Goal: Obtain resource: Download file/media

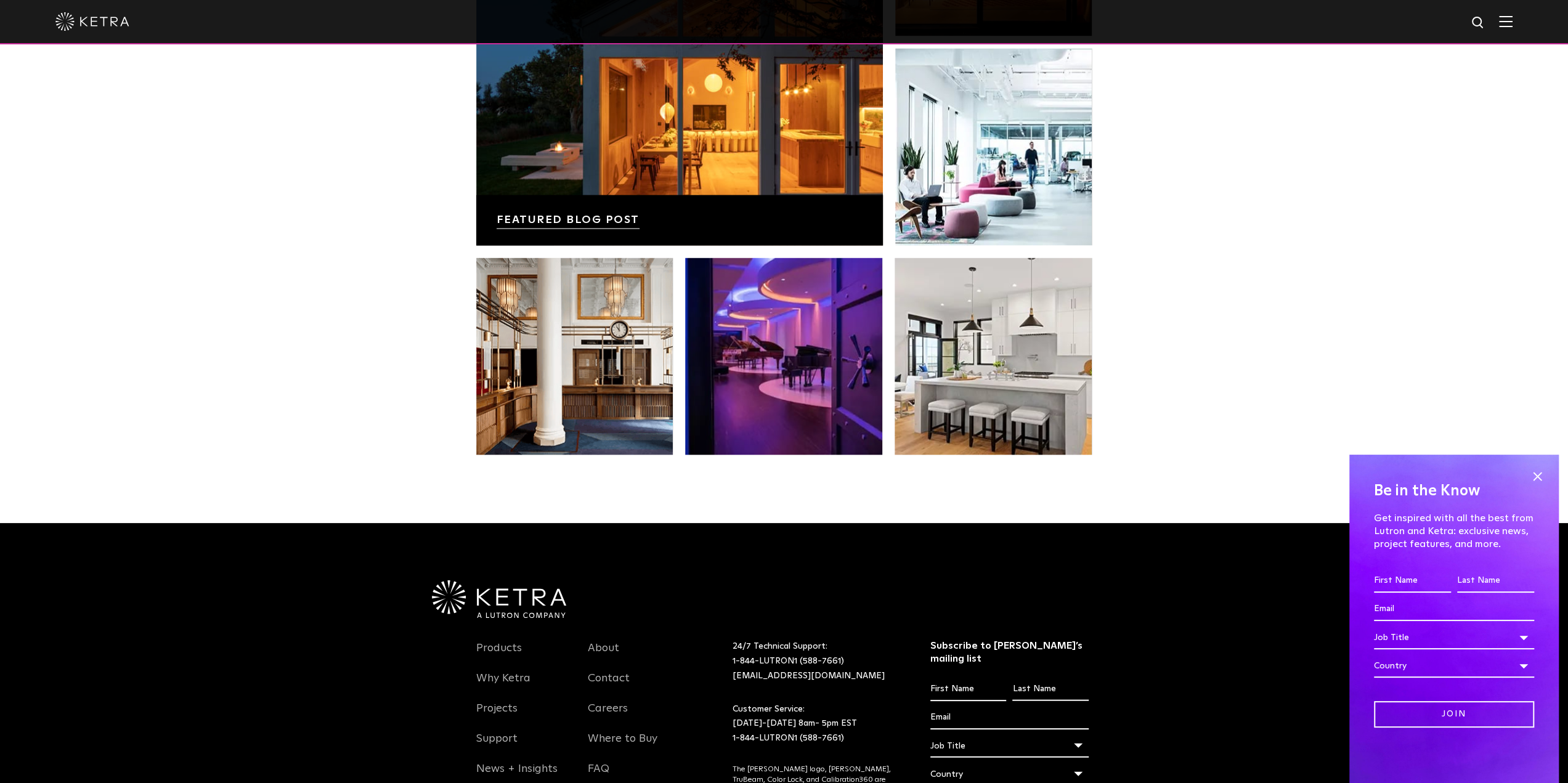
scroll to position [2465, 0]
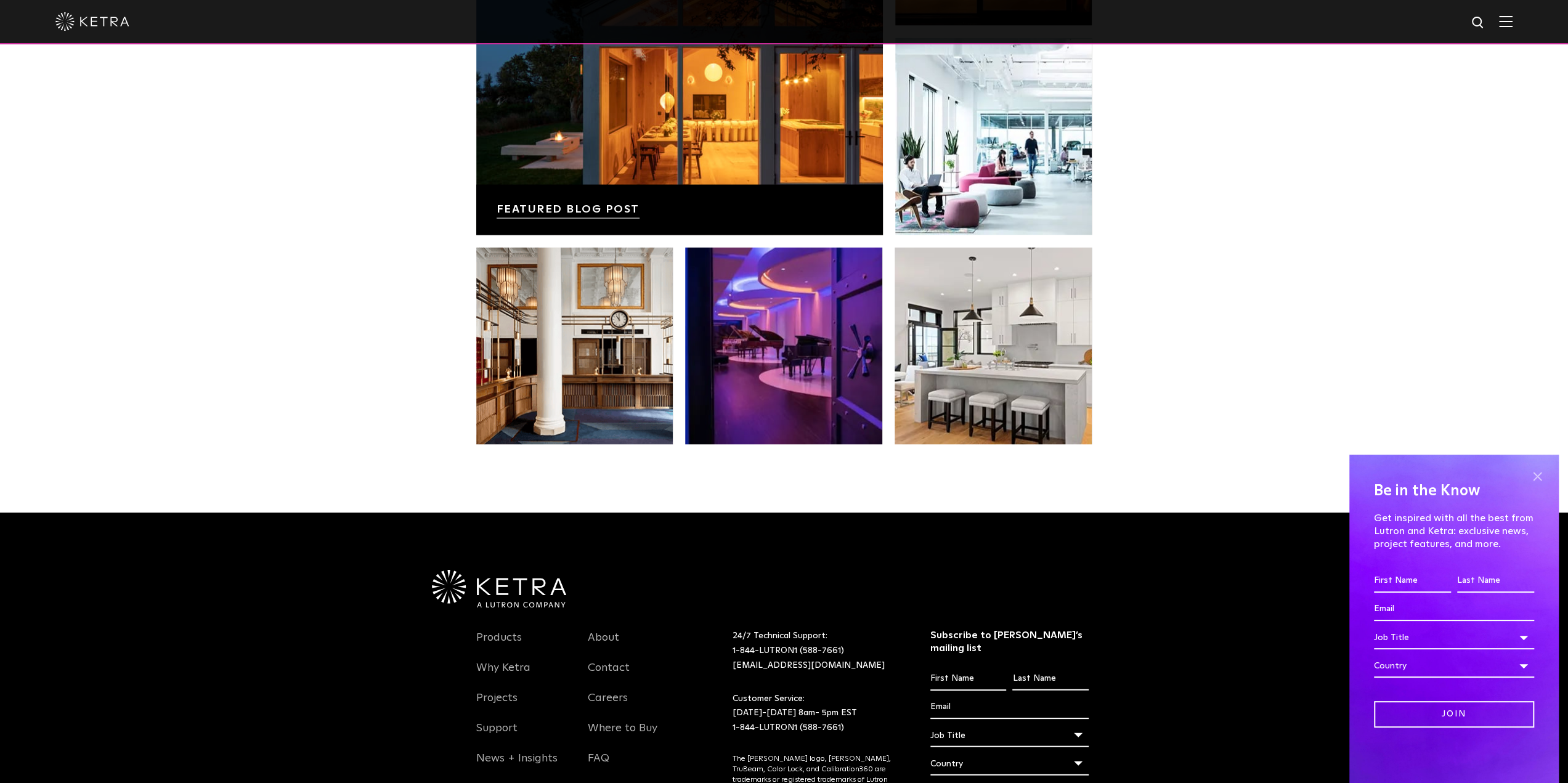
click at [1533, 472] on span at bounding box center [1537, 476] width 18 height 18
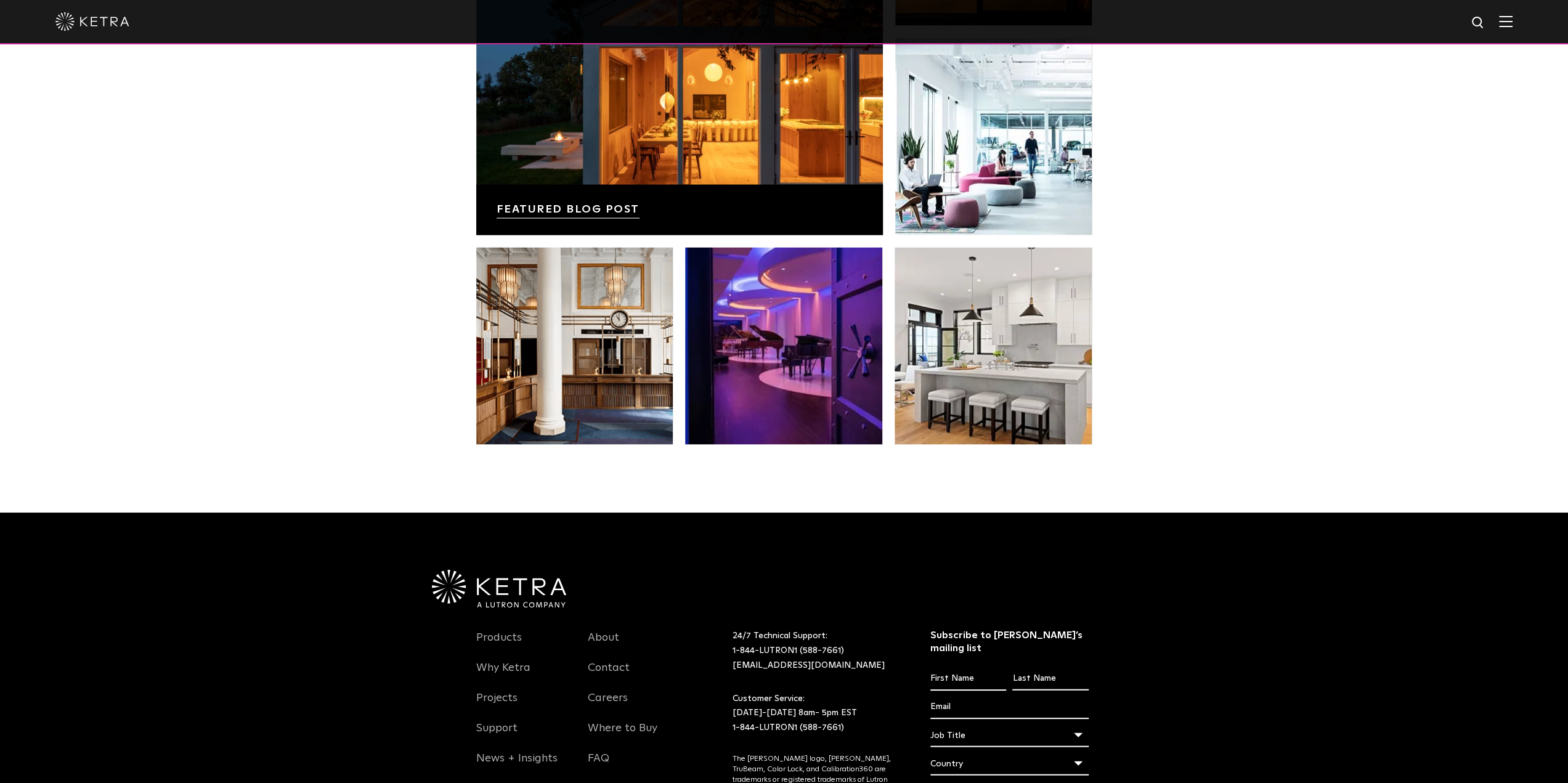
scroll to position [2588, 0]
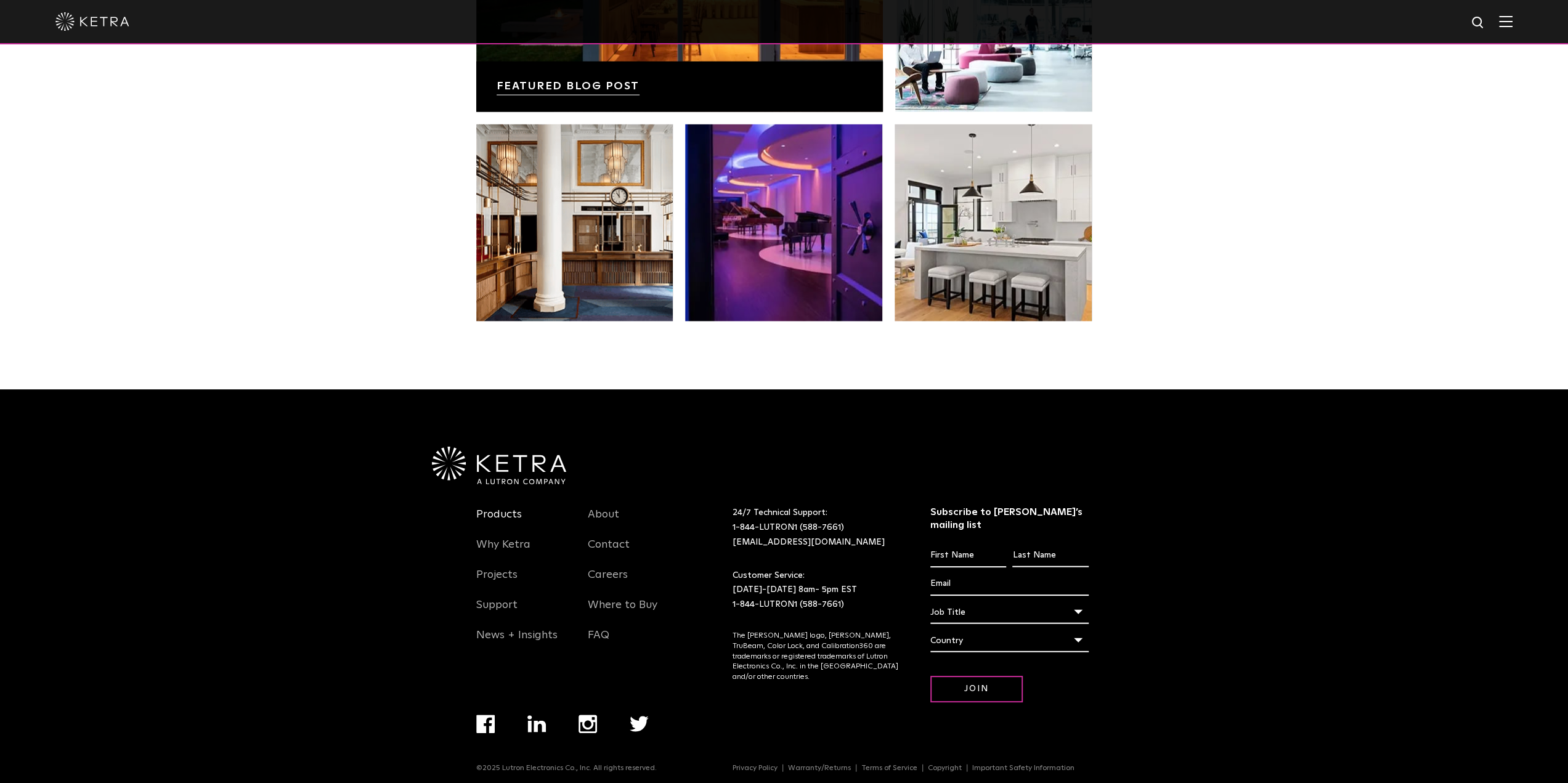
click at [496, 532] on link "Products" at bounding box center [499, 521] width 46 height 28
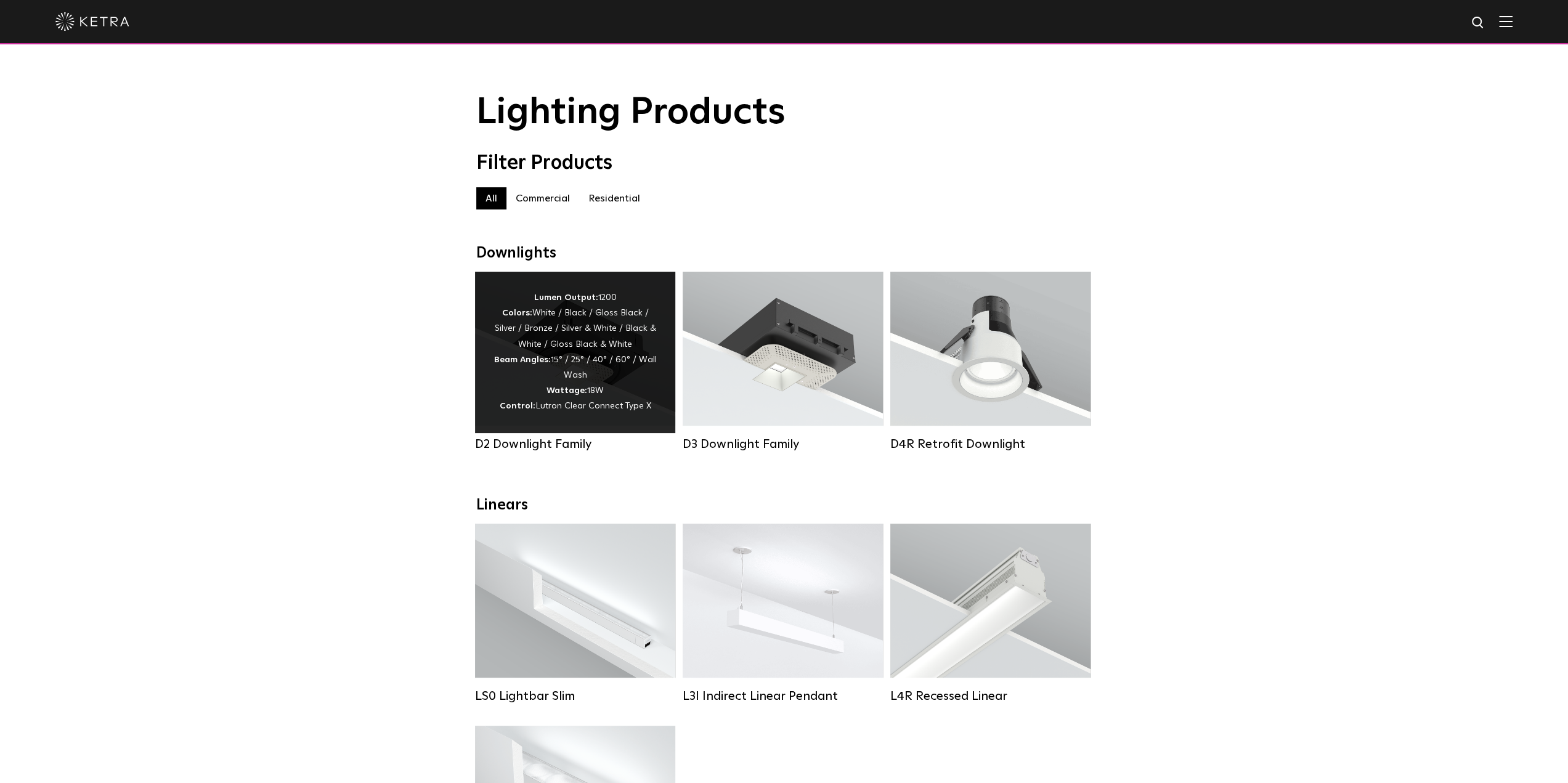
click at [557, 373] on div "Lumen Output: 1200 Colors: White / Black / Gloss Black / Silver / Bronze / Silv…" at bounding box center [575, 352] width 163 height 124
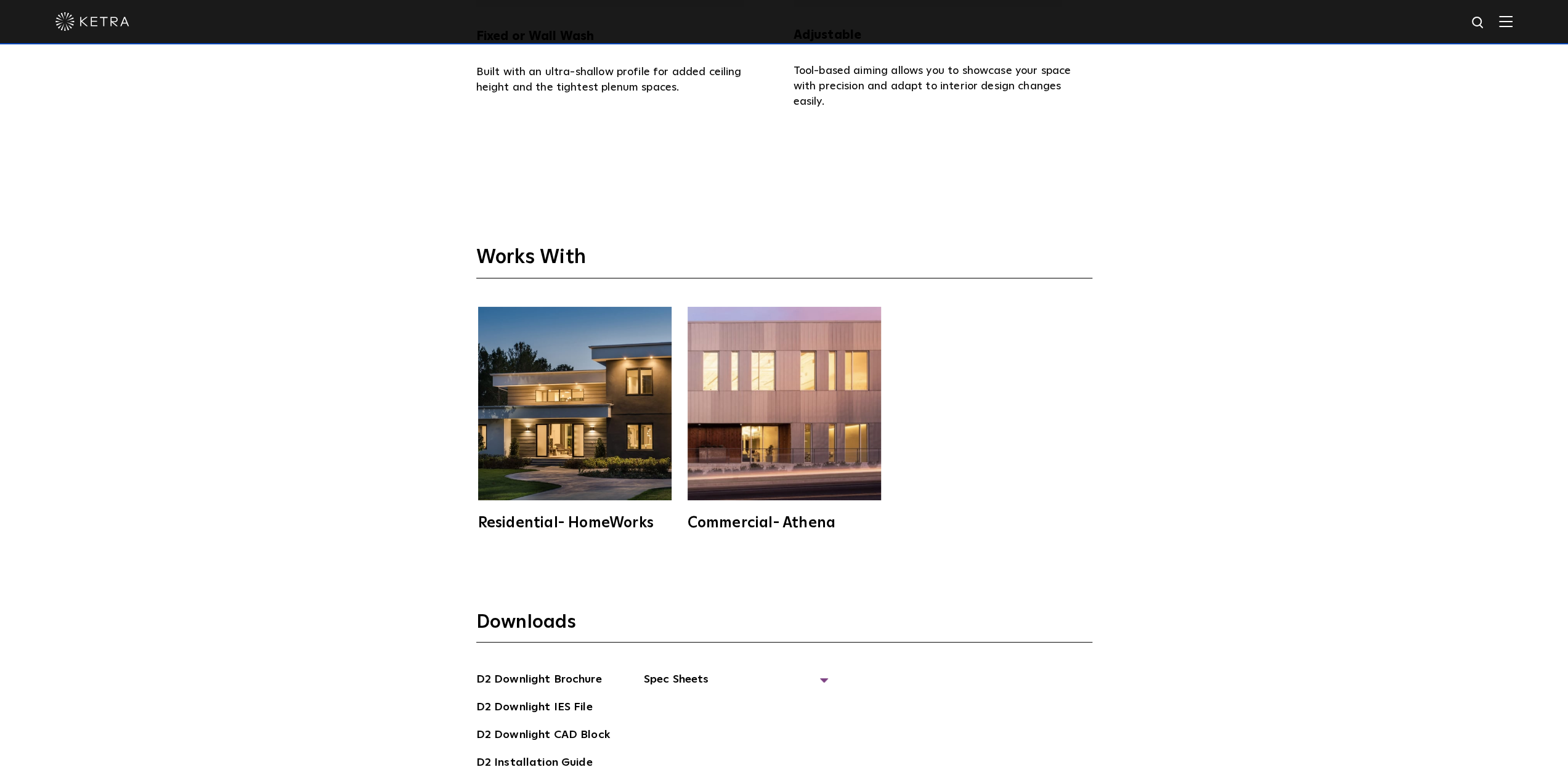
scroll to position [4128, 0]
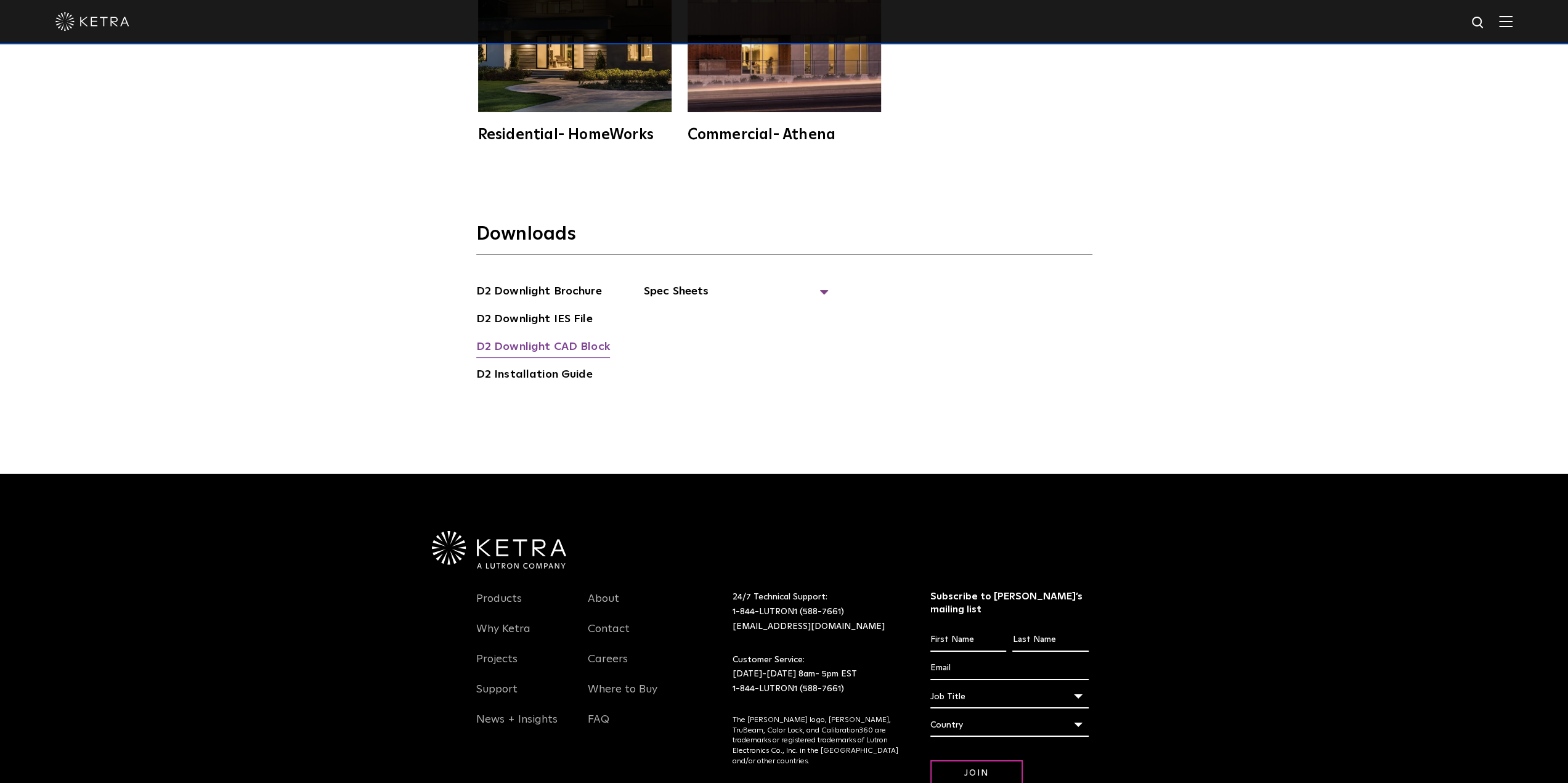
click at [548, 338] on link "D2 Downlight CAD Block" at bounding box center [543, 348] width 134 height 19
click at [736, 440] on div "Downloads D2 Downlight Brochure D2 Downlight IES File D2 Downlight CAD Block D2…" at bounding box center [784, 327] width 1568 height 291
click at [680, 283] on span "Spec Sheets" at bounding box center [736, 296] width 185 height 27
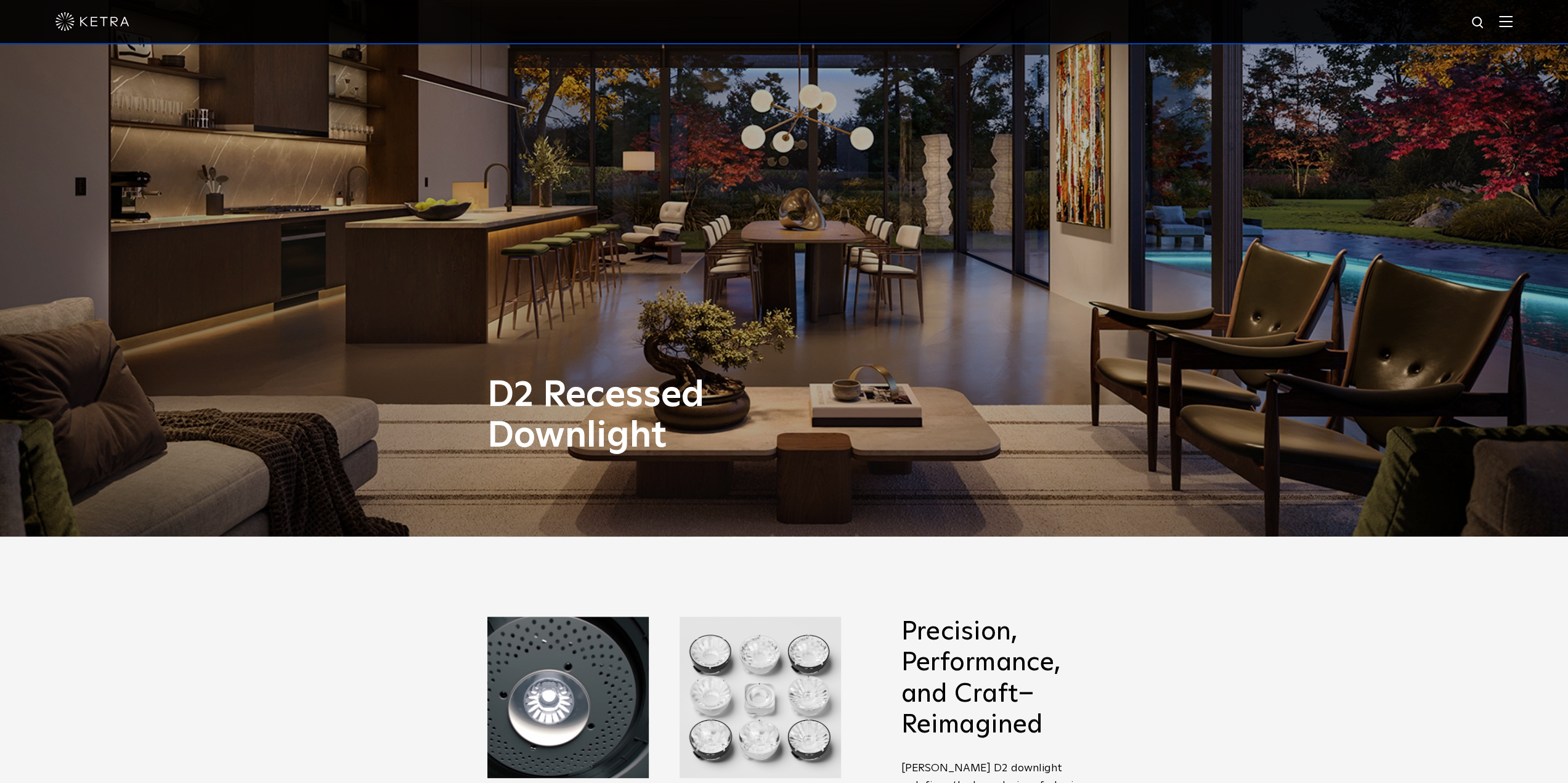
scroll to position [0, 0]
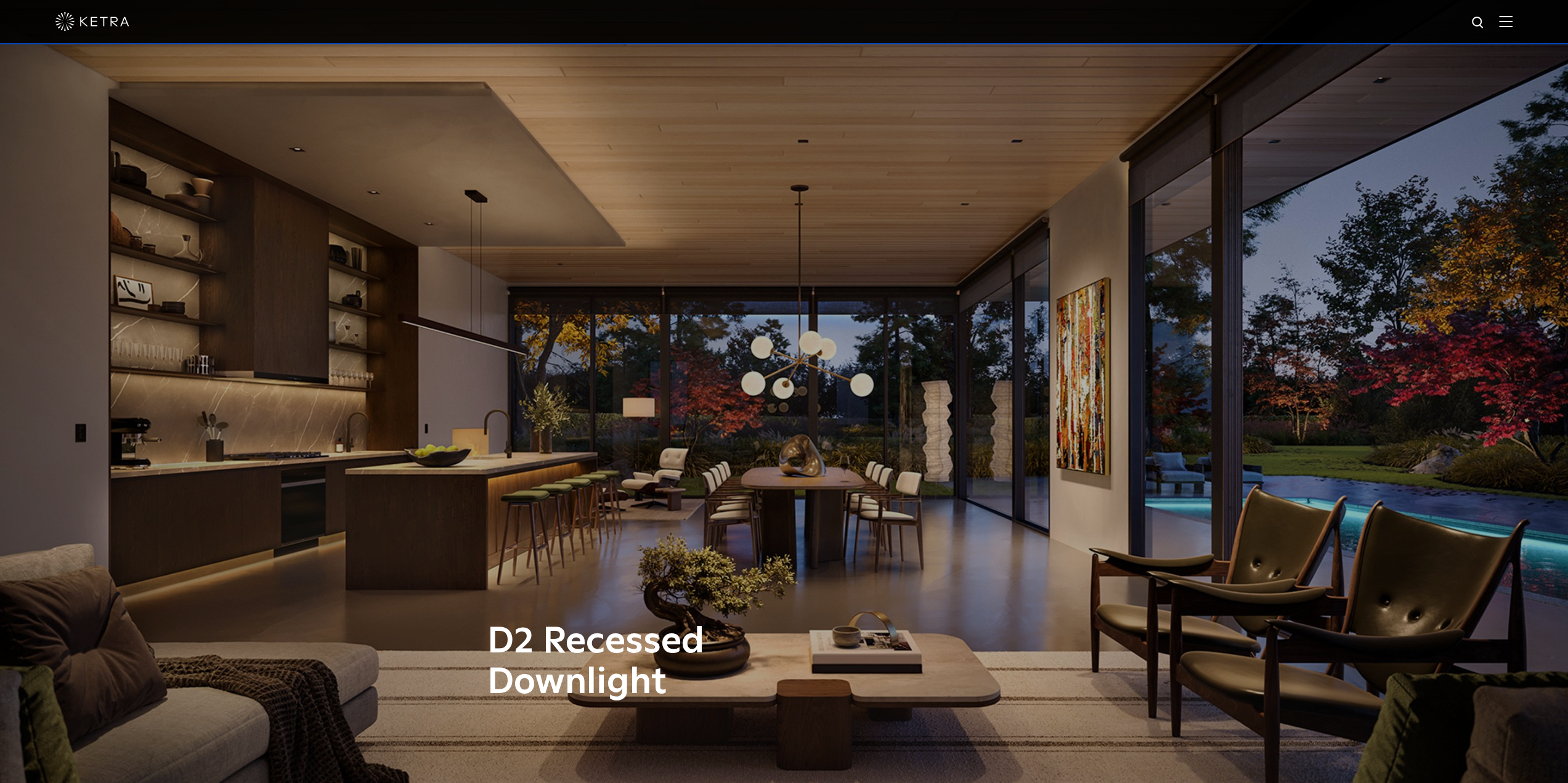
click at [1513, 20] on img at bounding box center [1506, 21] width 14 height 12
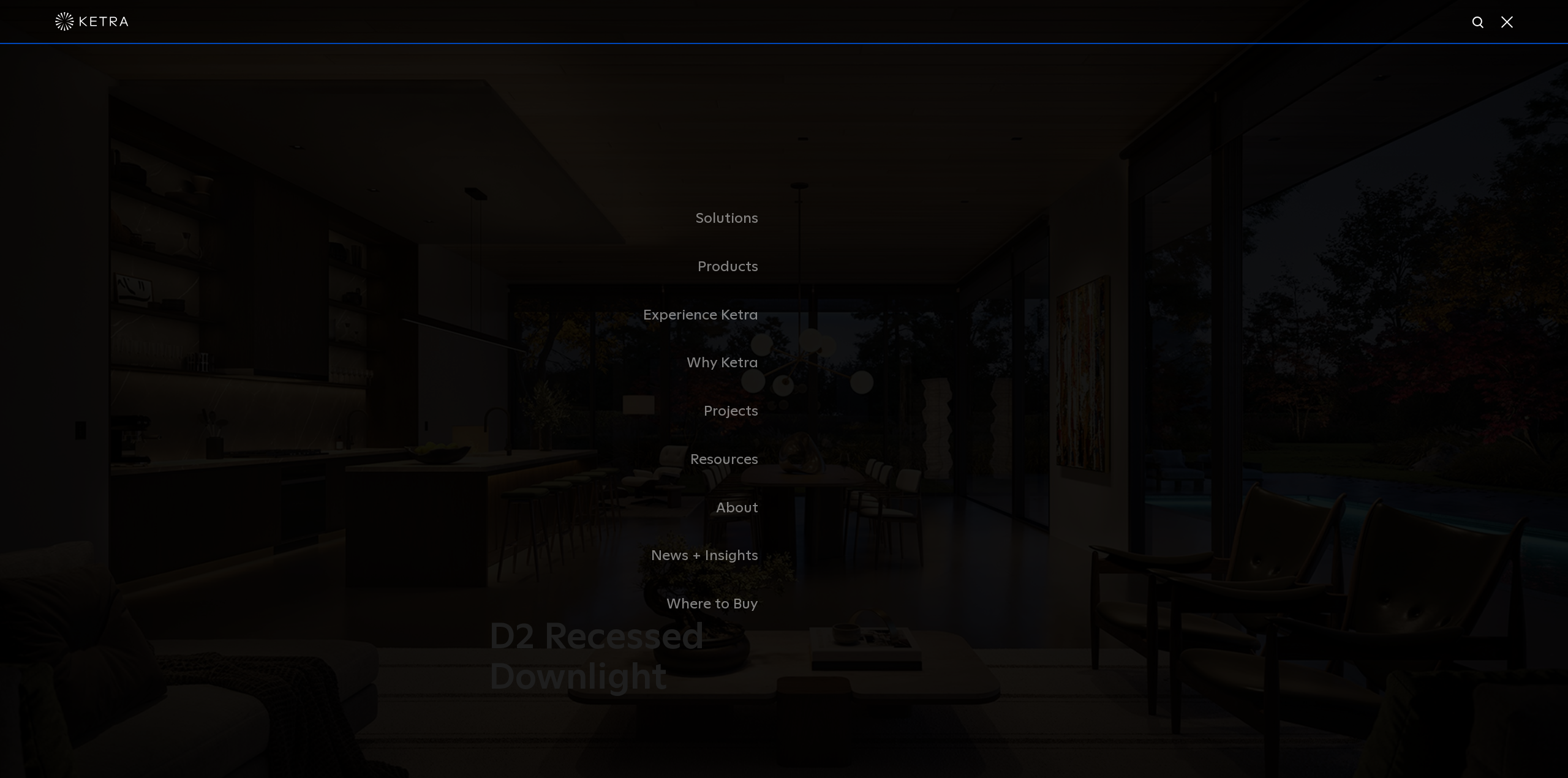
click at [0, 0] on link "Residential Products" at bounding box center [0, 0] width 0 height 0
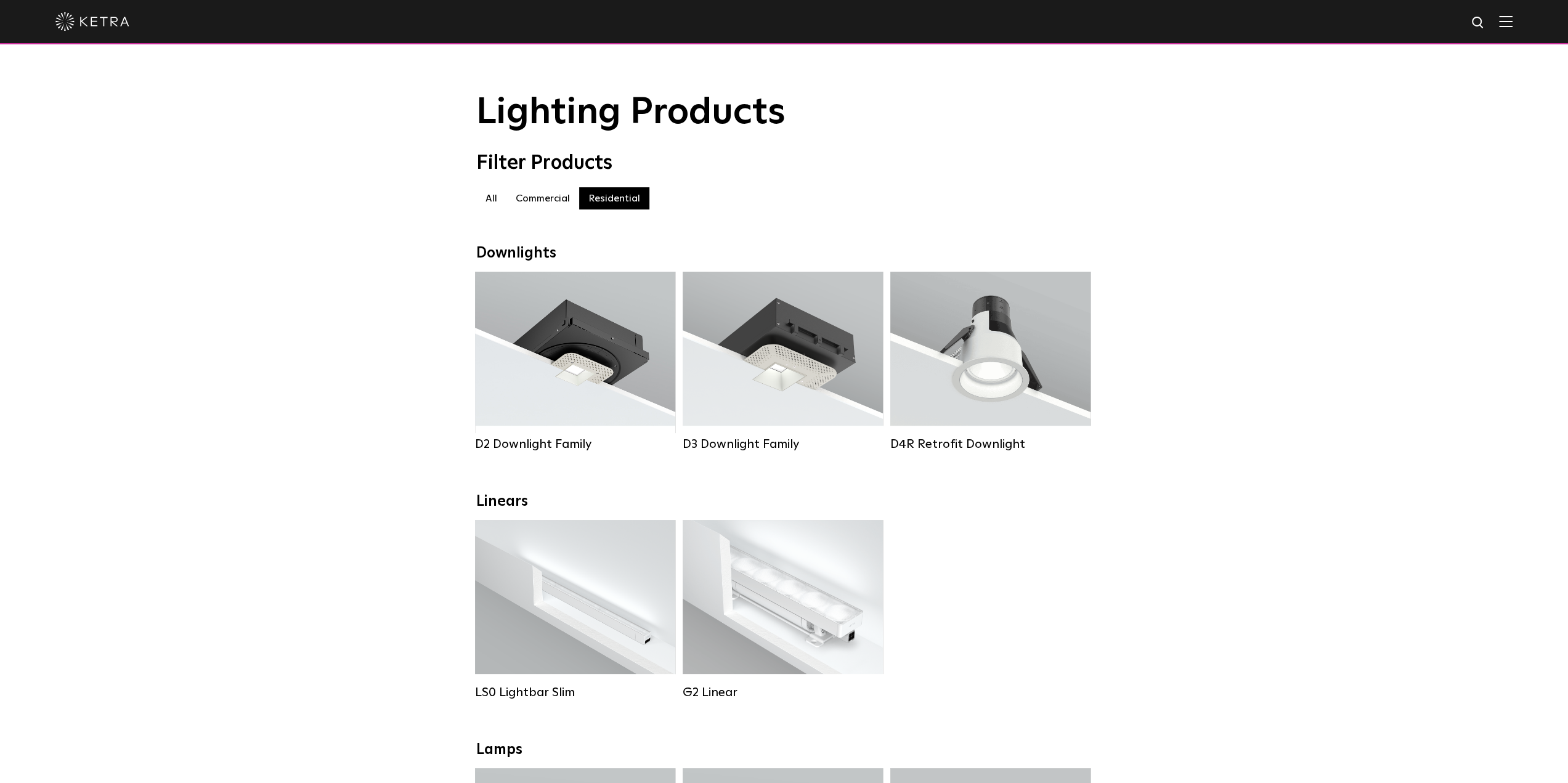
drag, startPoint x: 556, startPoint y: 200, endPoint x: 566, endPoint y: 202, distance: 10.2
click at [555, 200] on label "Commercial" at bounding box center [543, 198] width 73 height 22
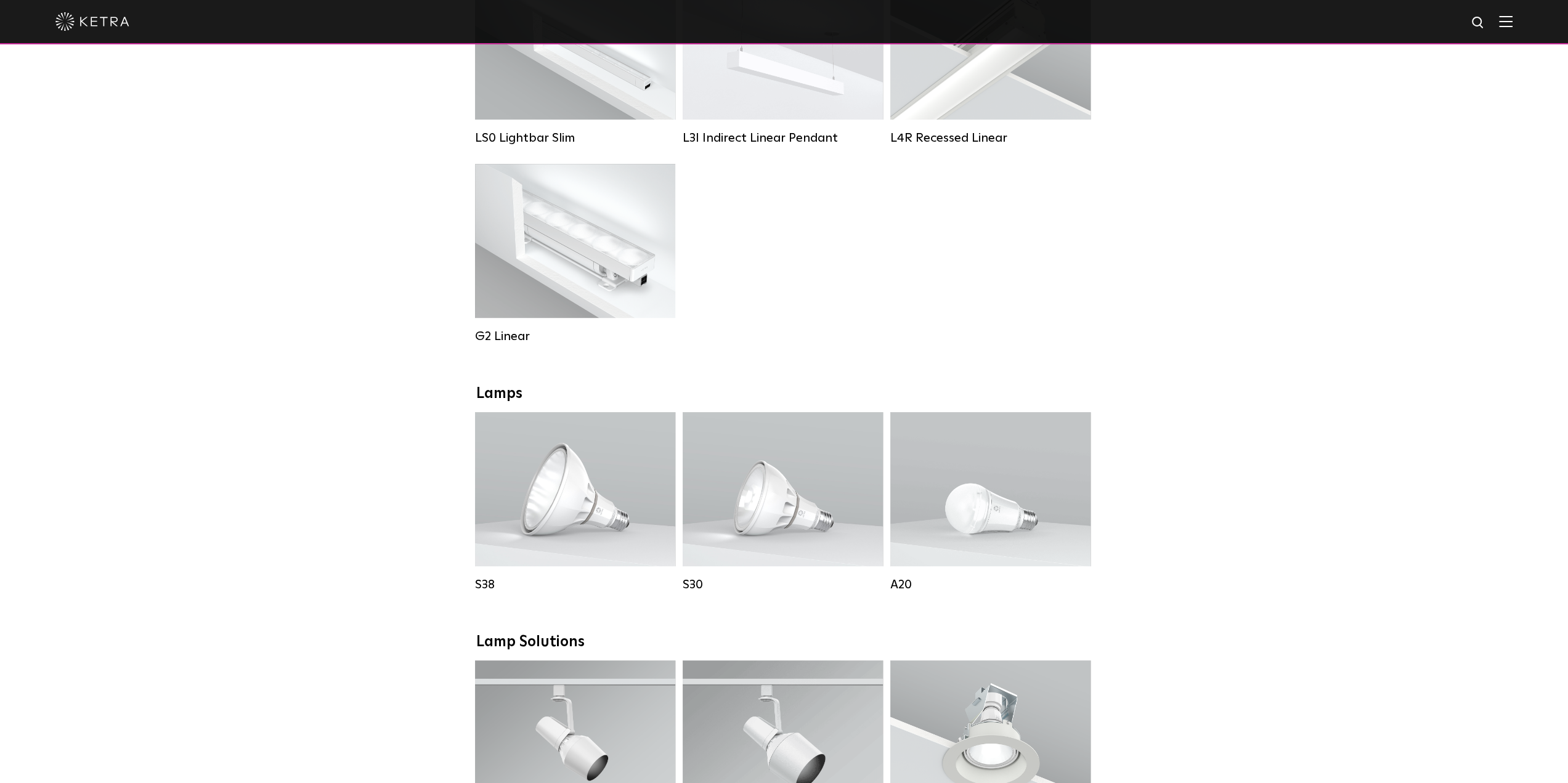
scroll to position [370, 0]
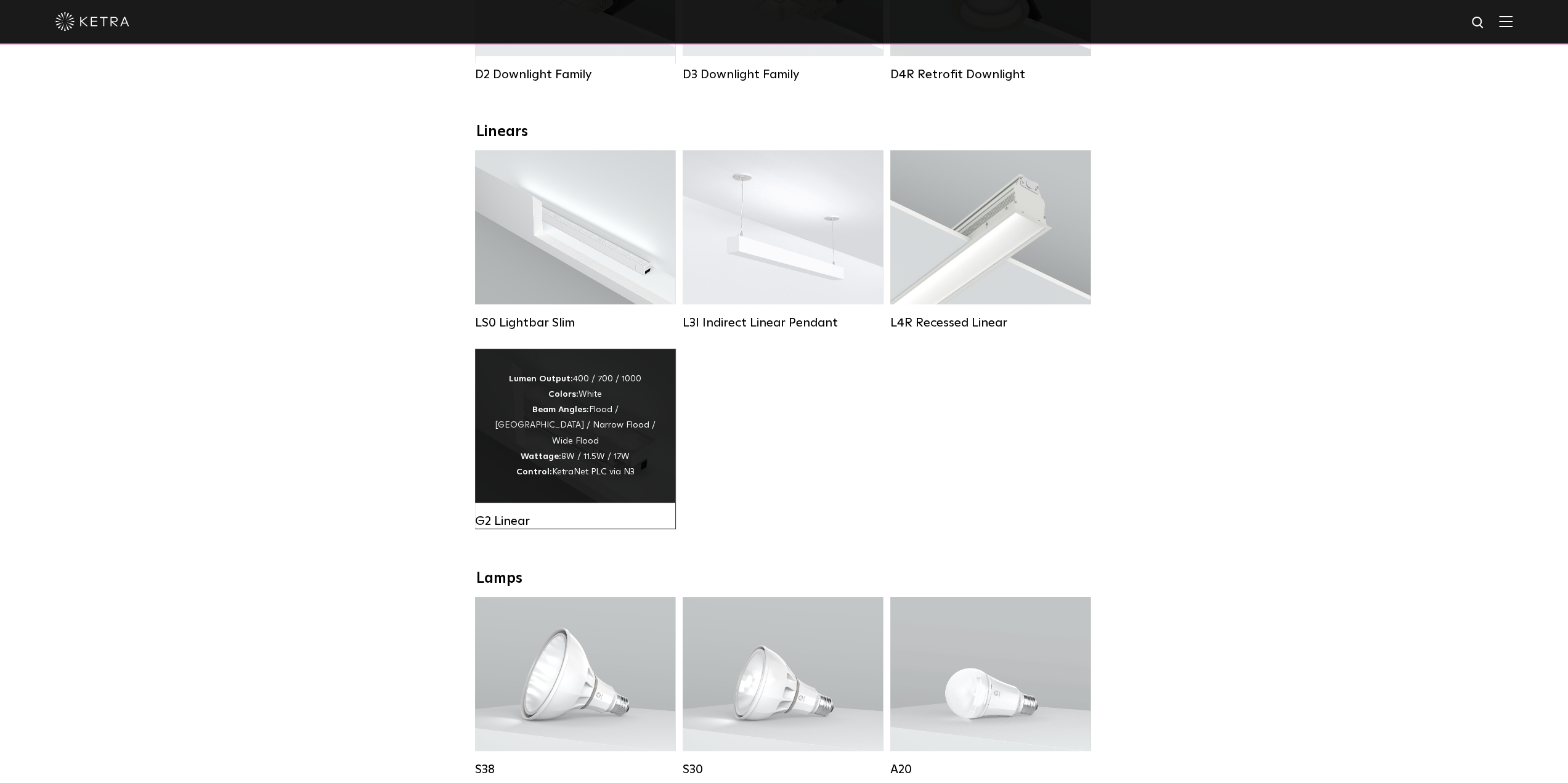
click at [625, 429] on div "Lumen Output: 400 / 700 / 1000 Colors: White Beam Angles: Flood / Graze / Narro…" at bounding box center [575, 426] width 163 height 109
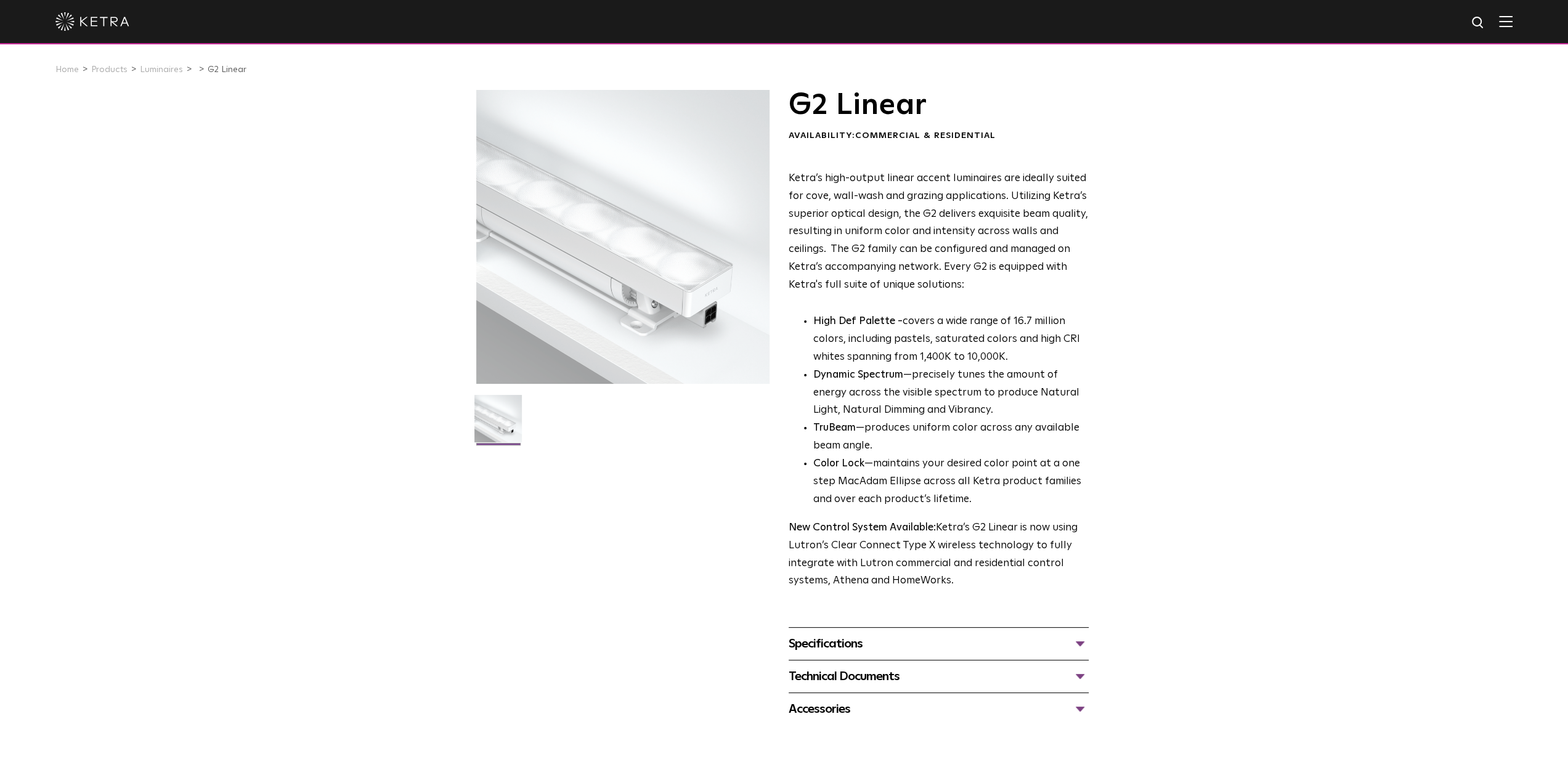
drag, startPoint x: 862, startPoint y: 647, endPoint x: 875, endPoint y: 587, distance: 61.4
click at [863, 642] on div "Specifications" at bounding box center [939, 644] width 300 height 19
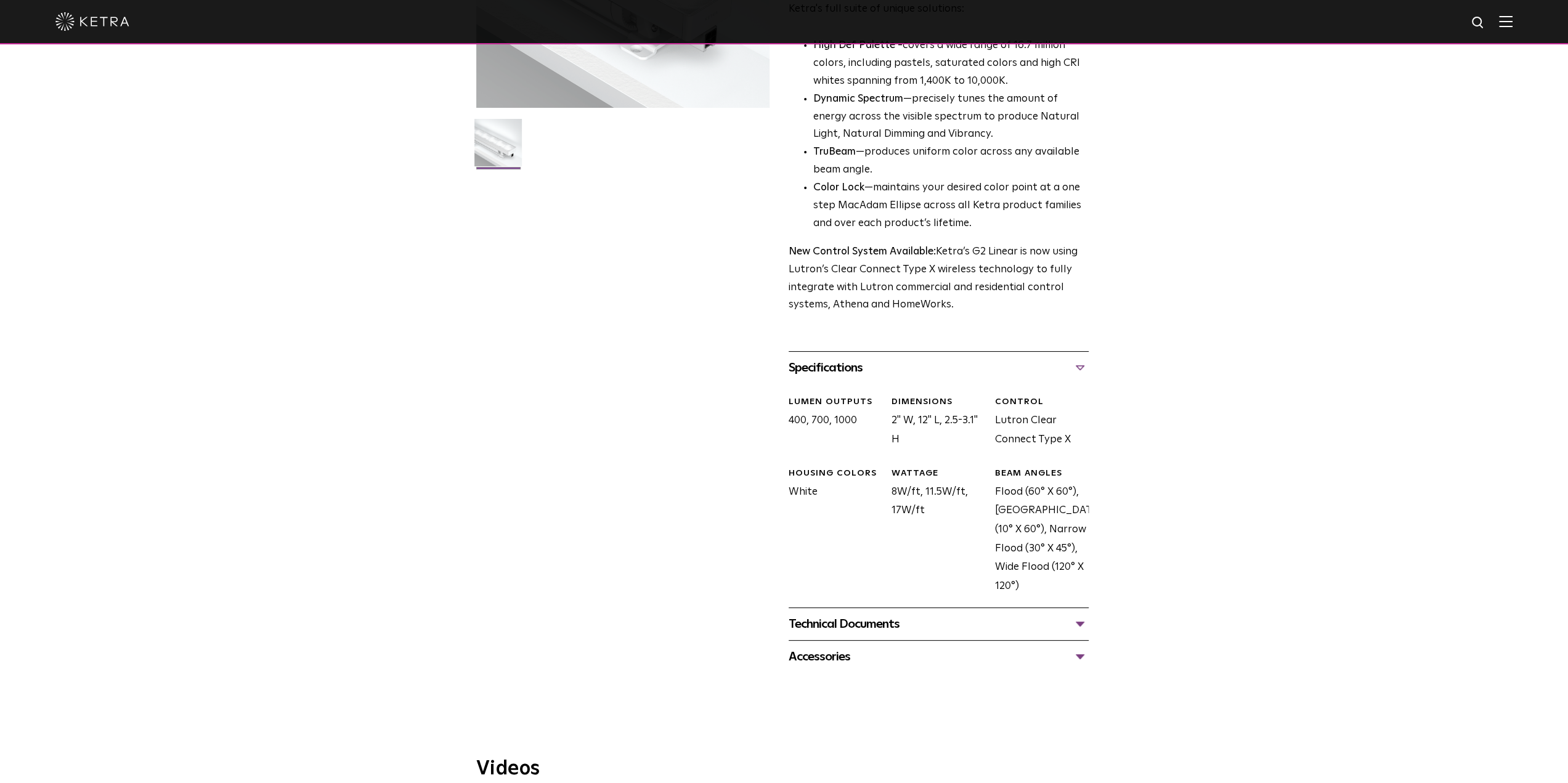
scroll to position [370, 0]
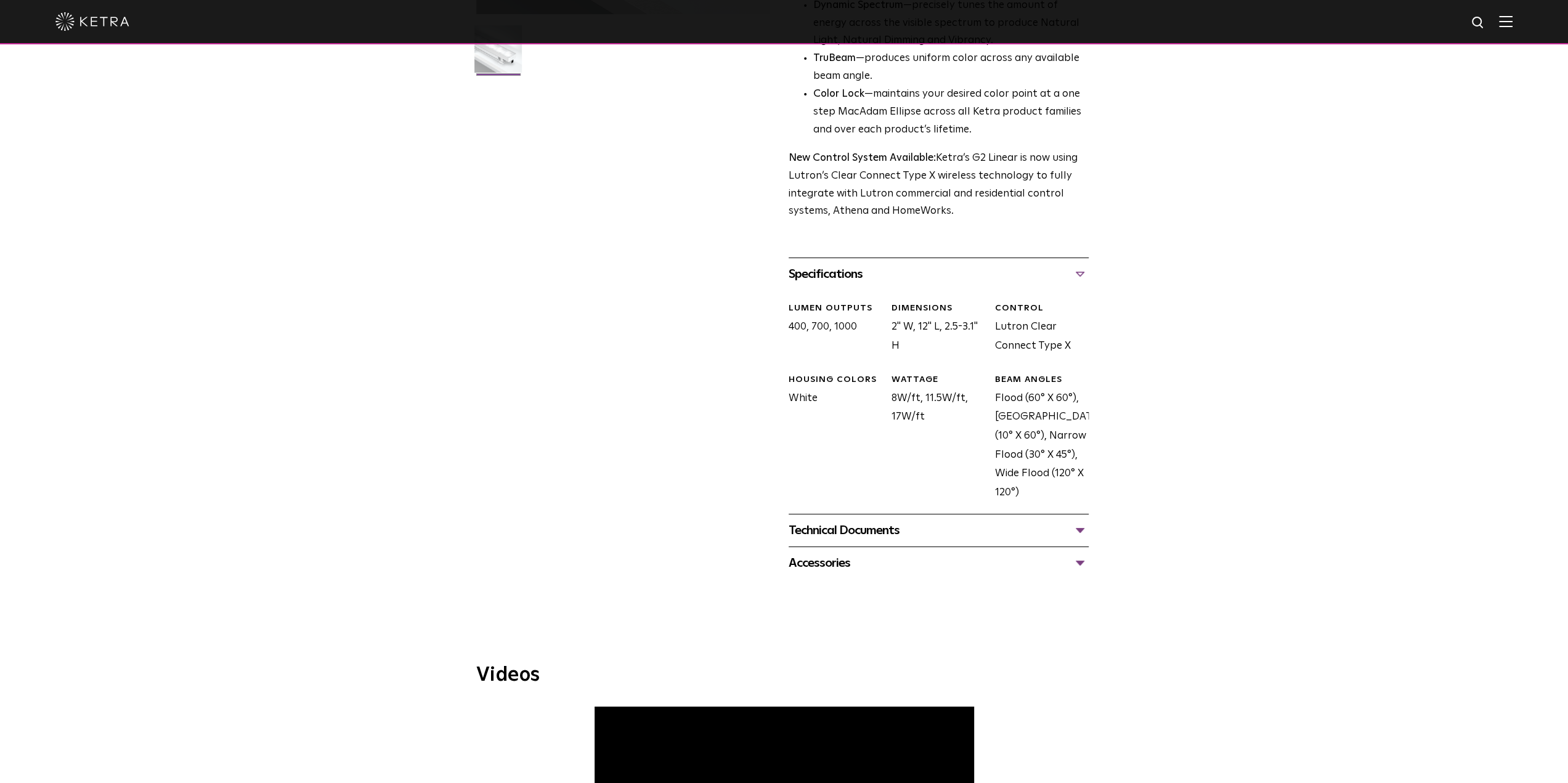
click at [873, 522] on div "Technical Documents" at bounding box center [939, 530] width 300 height 19
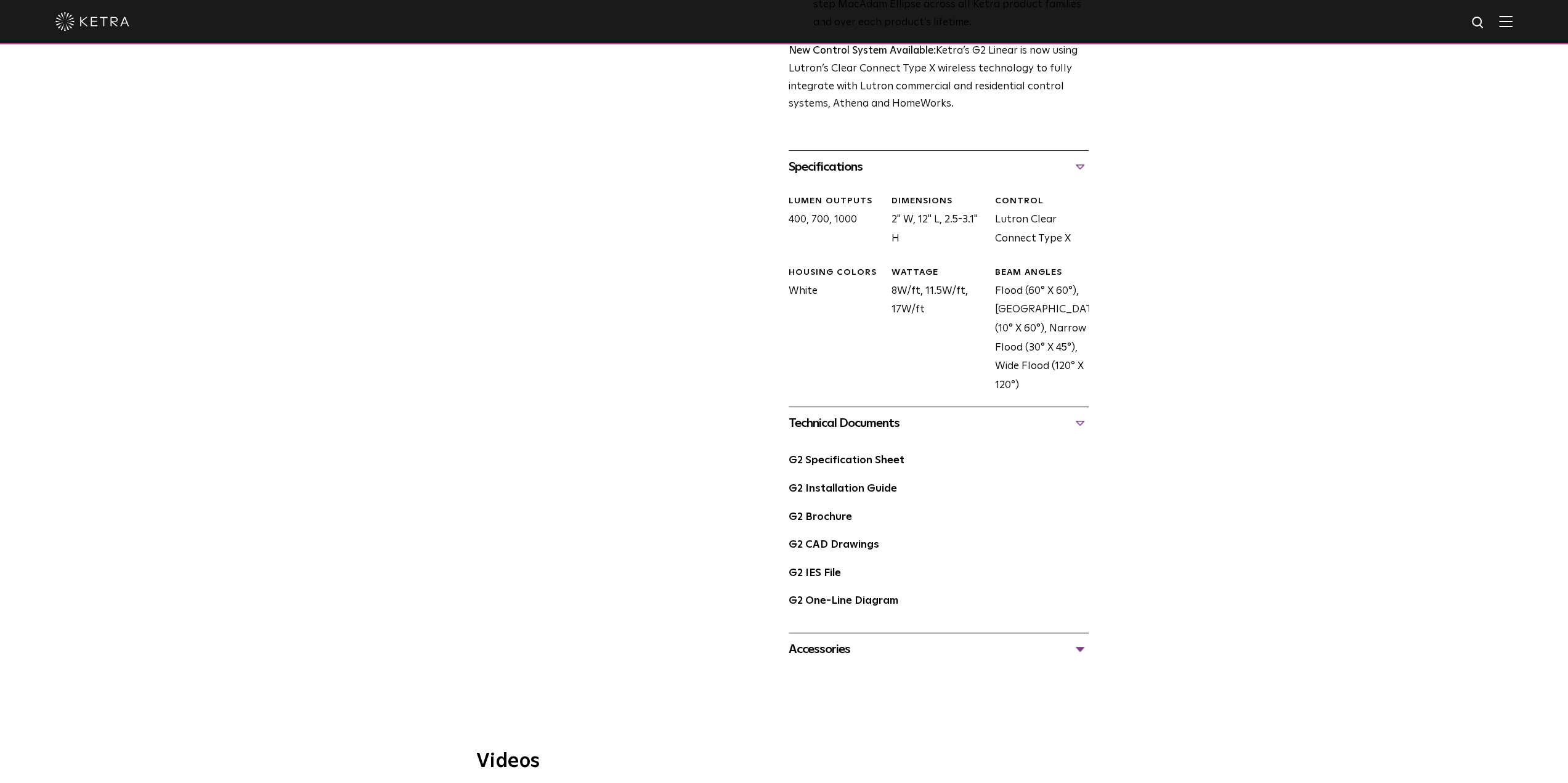
scroll to position [493, 0]
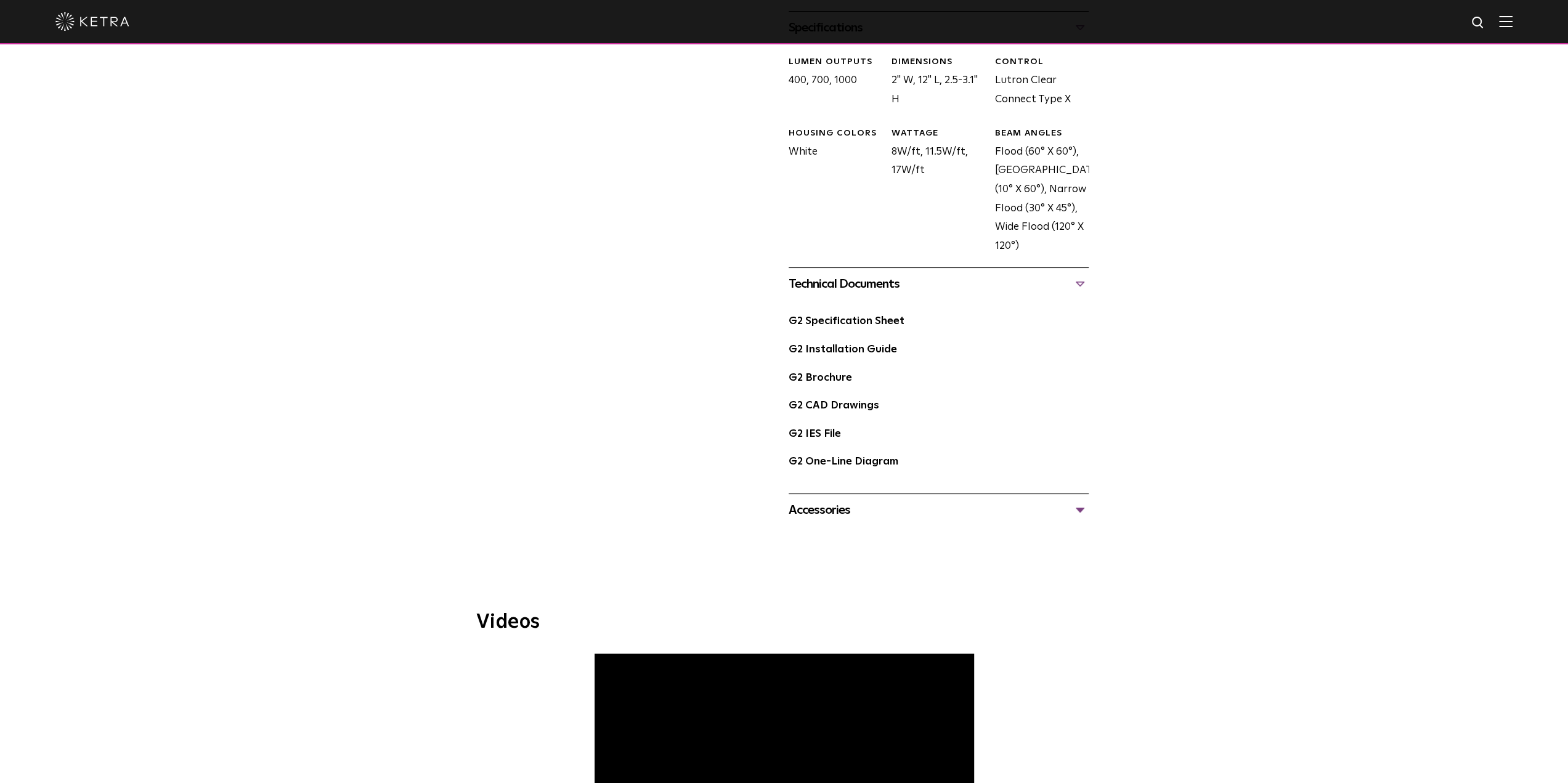
click at [849, 516] on div "Accessories" at bounding box center [939, 510] width 300 height 19
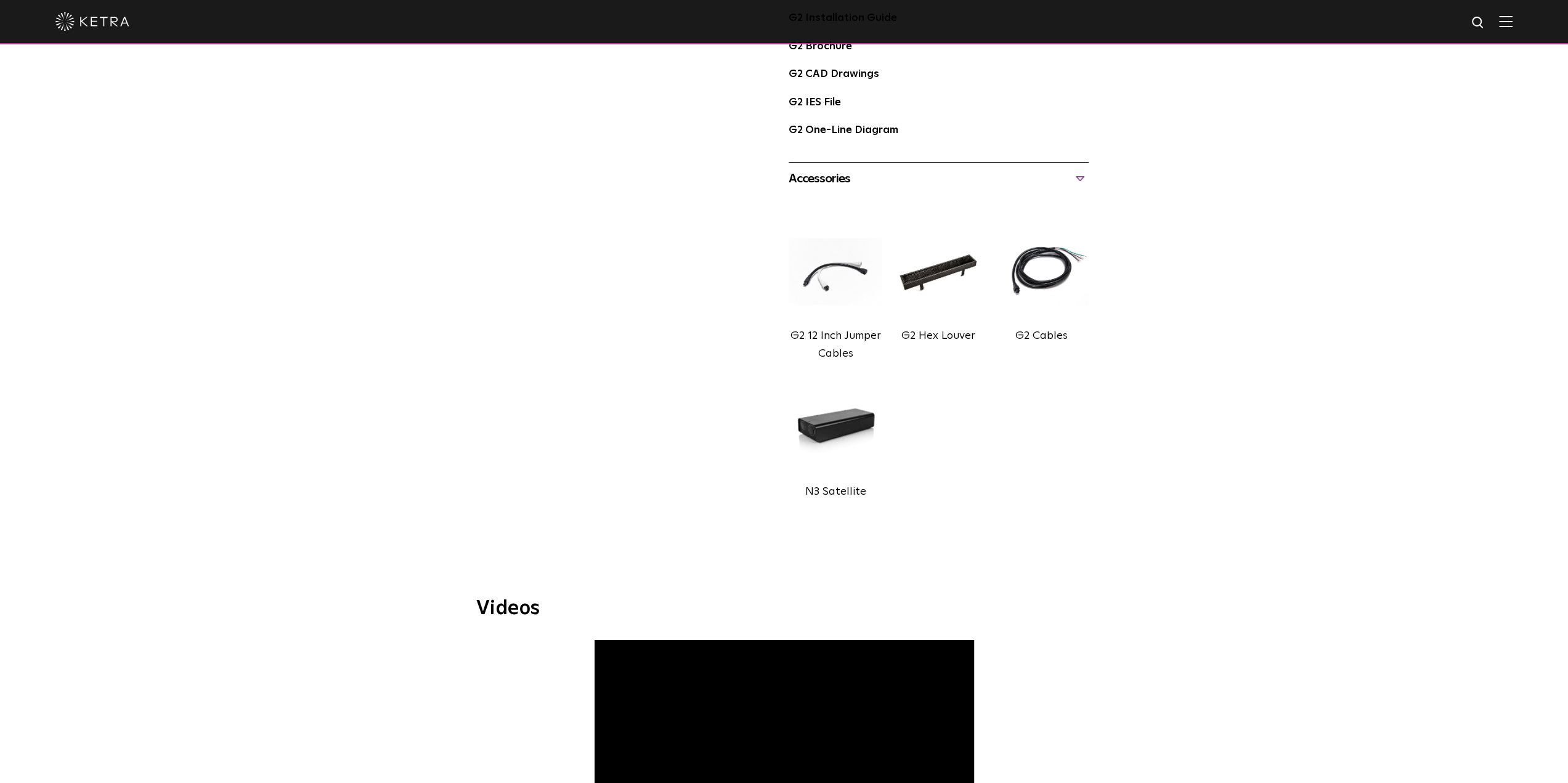
scroll to position [516, 0]
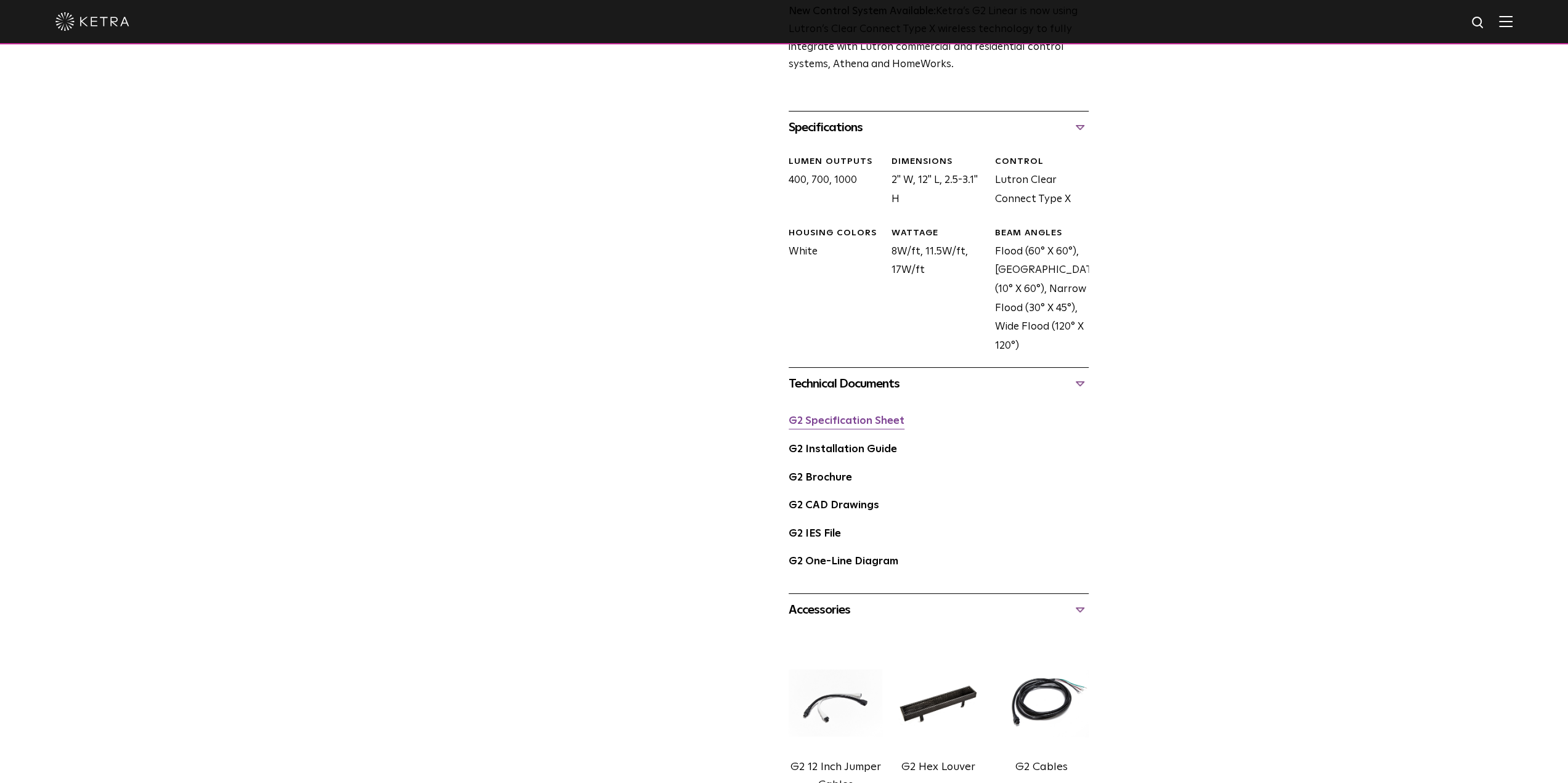
click at [875, 426] on link "G2 Specification Sheet" at bounding box center [846, 421] width 116 height 11
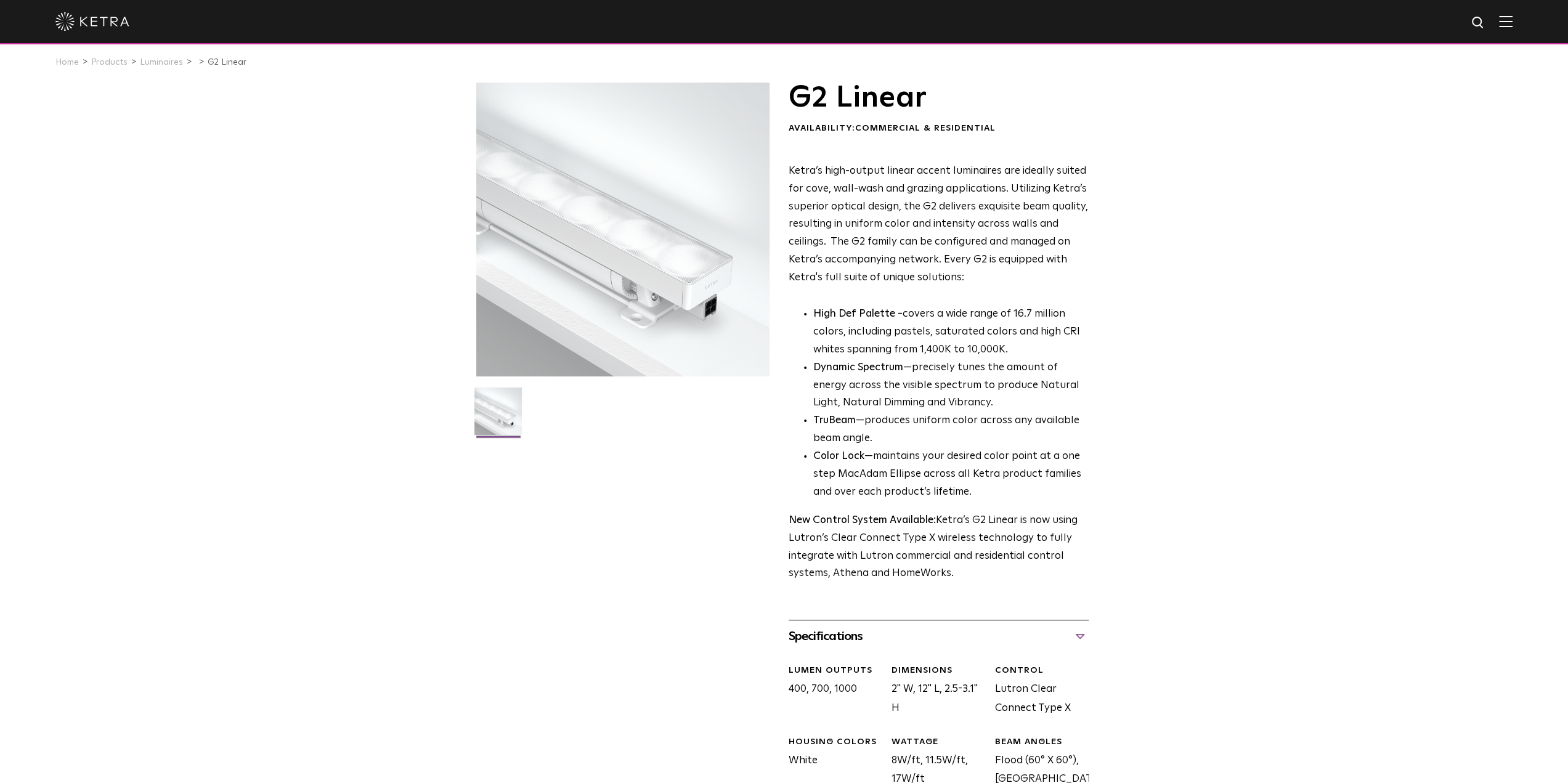
scroll to position [0, 0]
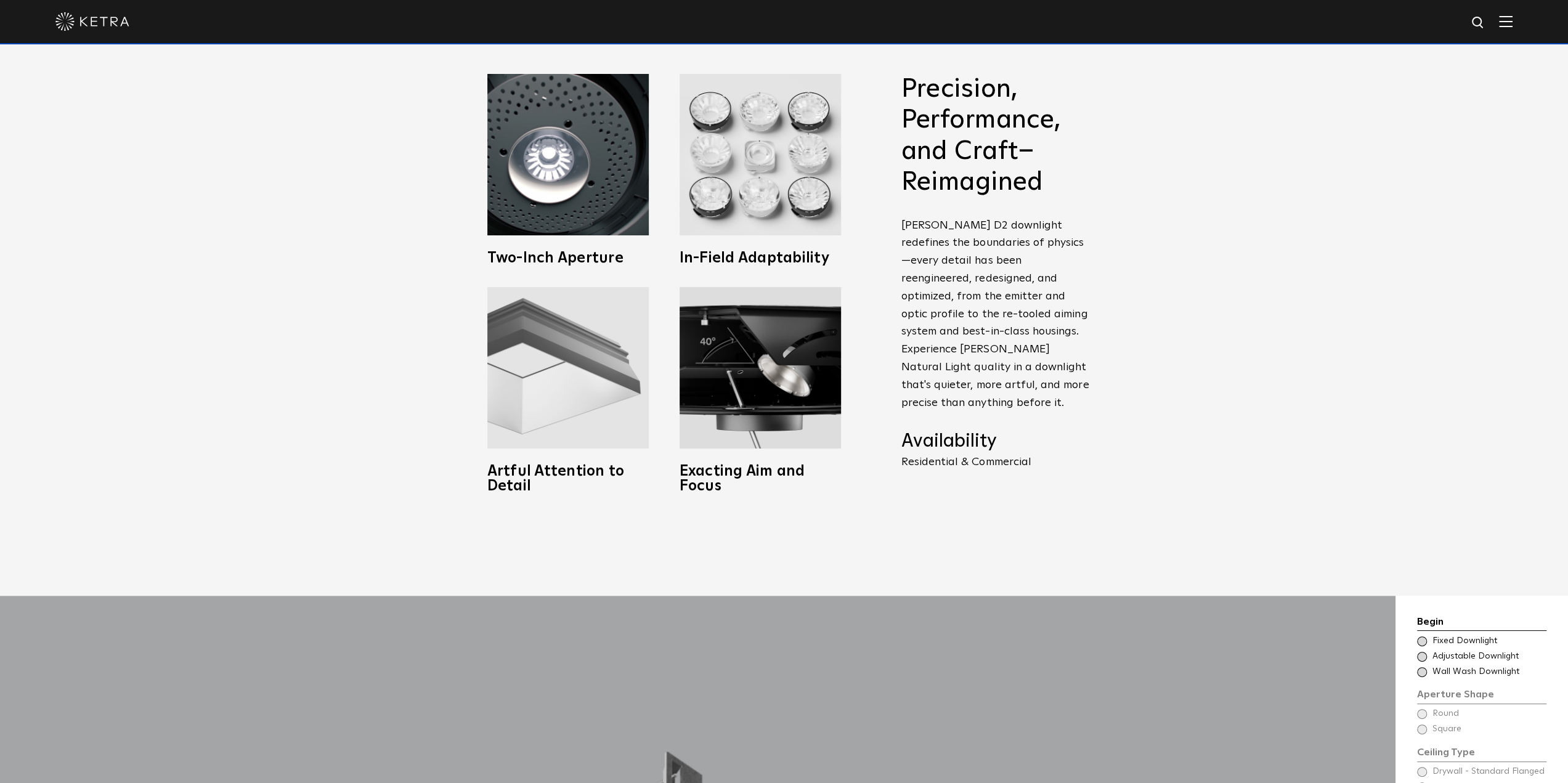
scroll to position [863, 0]
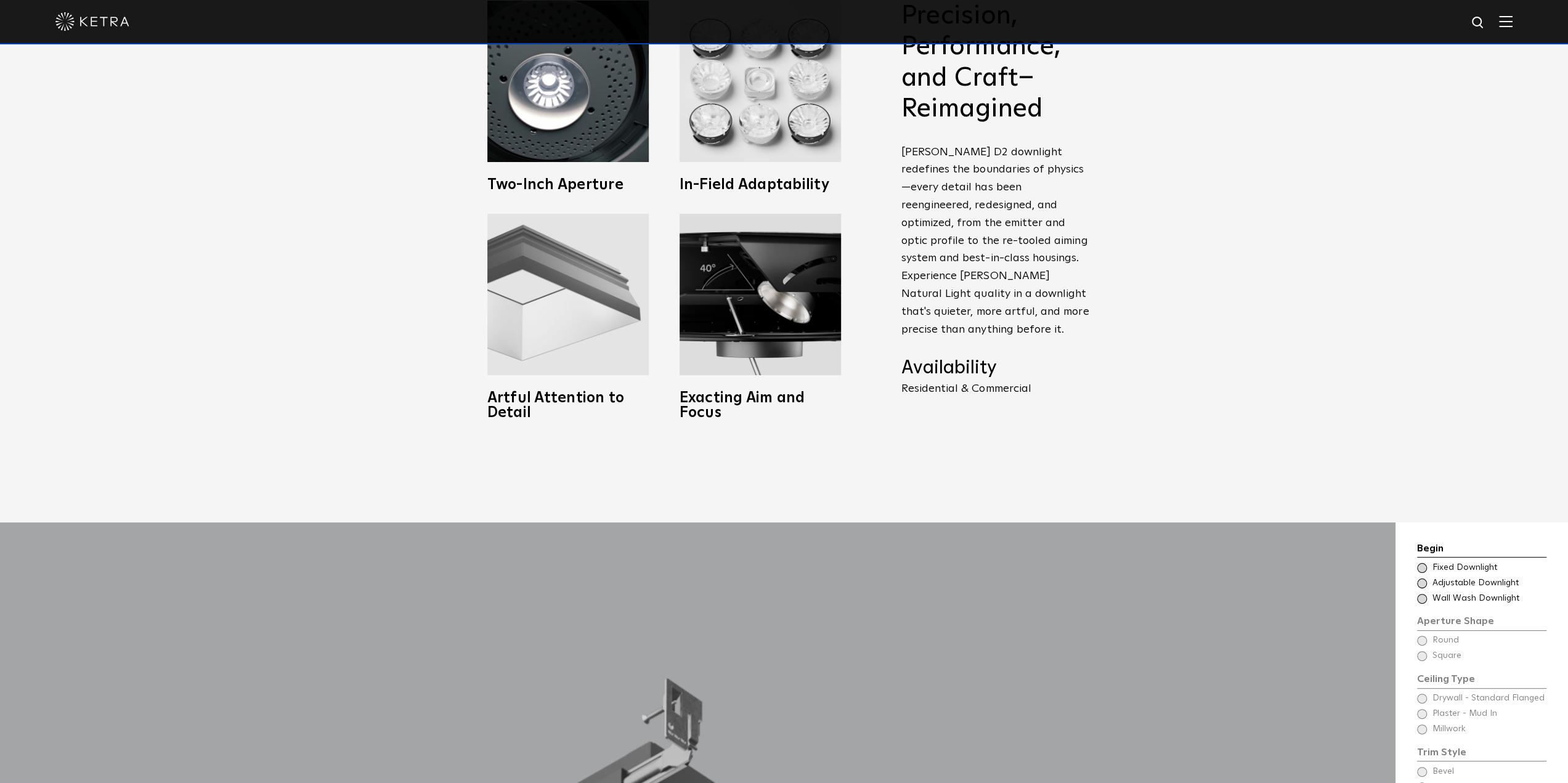
click at [568, 330] on img at bounding box center [568, 294] width 161 height 161
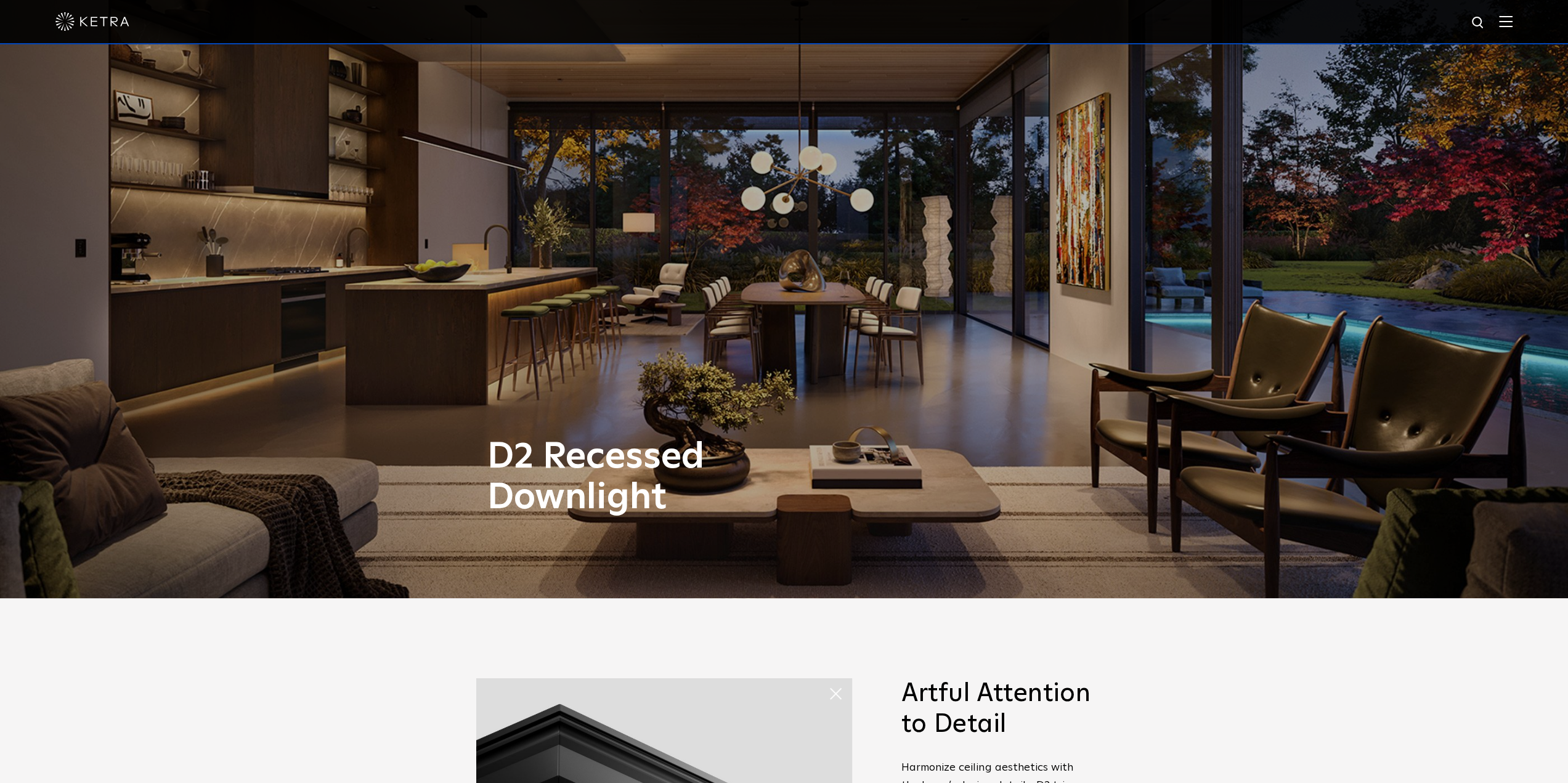
scroll to position [0, 0]
